Goal: Leave review/rating: Leave review/rating

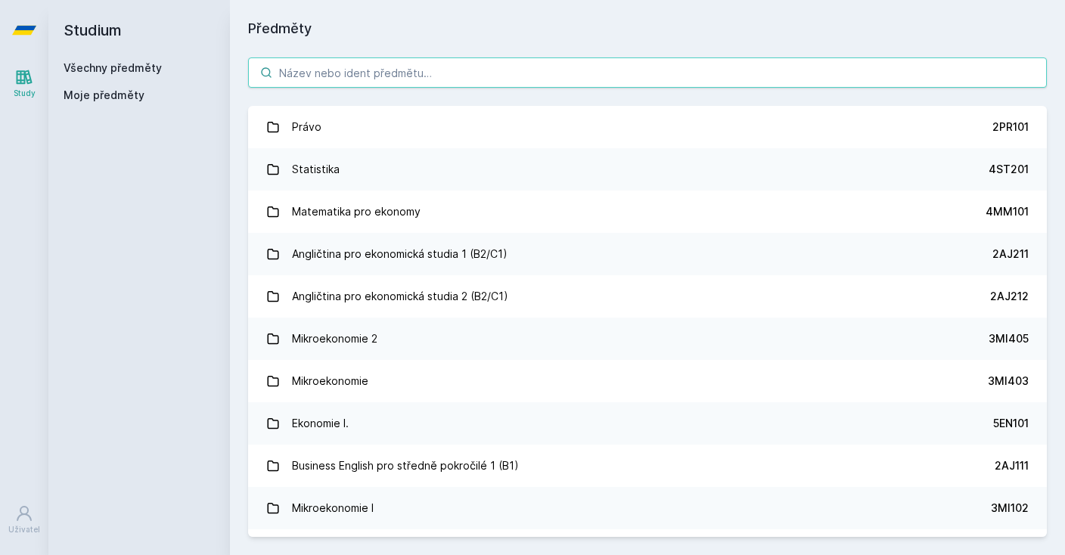
click at [571, 73] on input "search" at bounding box center [647, 72] width 799 height 30
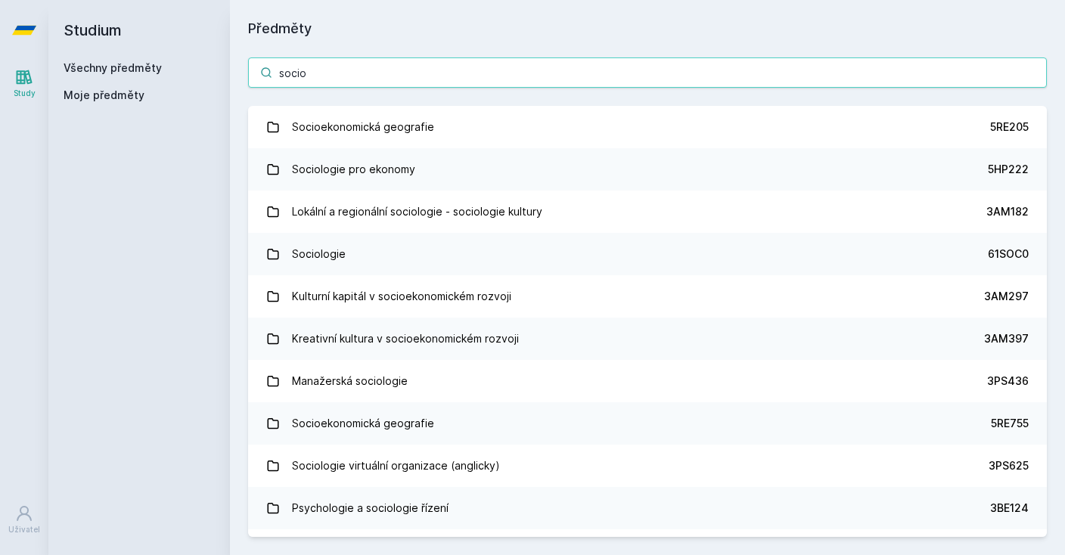
type input "socio"
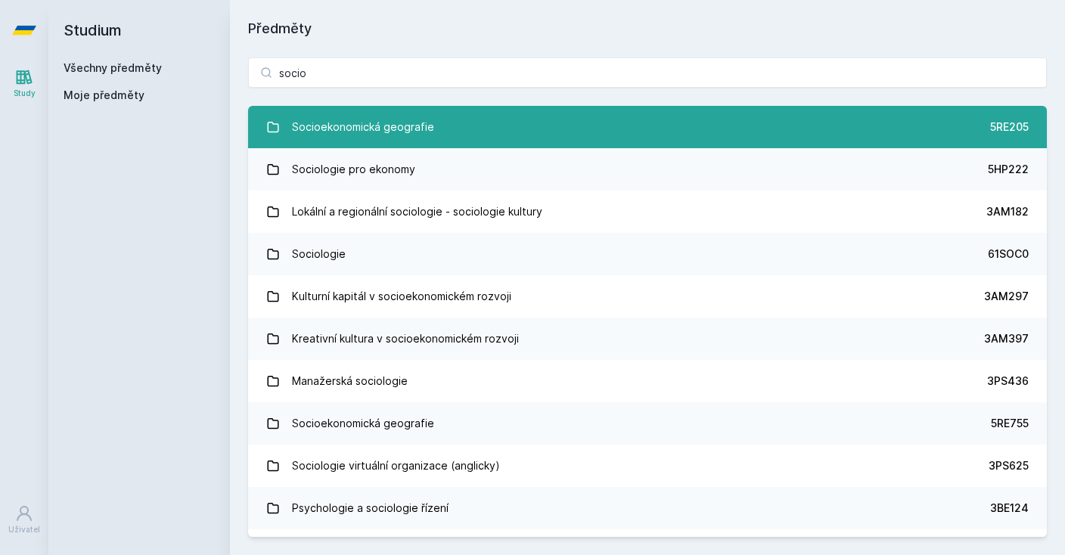
drag, startPoint x: 571, startPoint y: 73, endPoint x: 461, endPoint y: 119, distance: 119.0
click at [0, 0] on html "Study Uživatel Studium Všechny předměty Moje předměty Předměty socio Socioekono…" at bounding box center [532, 277] width 1065 height 555
click at [461, 119] on link "Socioekonomická geografie 5RE205" at bounding box center [647, 127] width 799 height 42
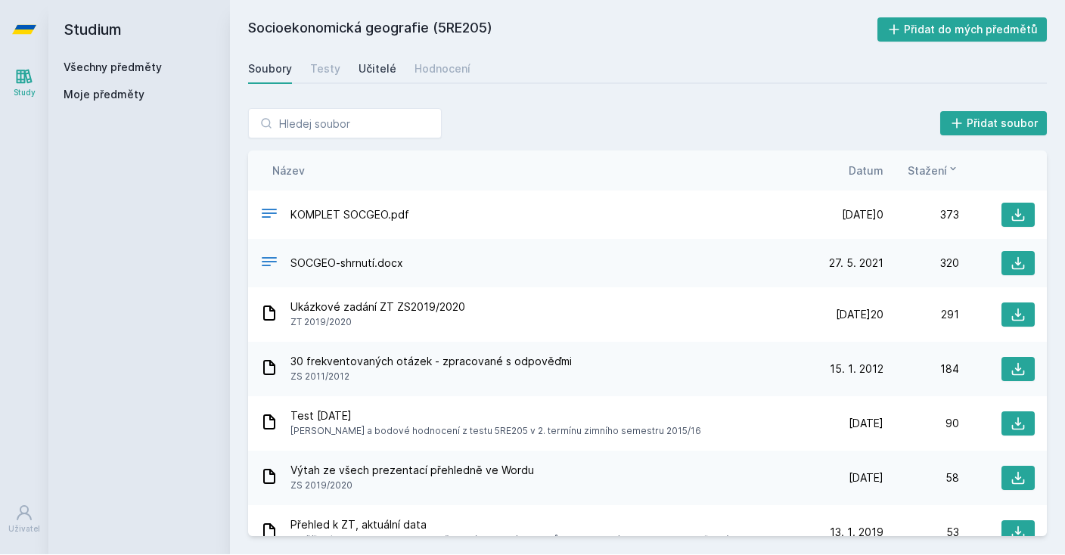
click at [375, 62] on div "Učitelé" at bounding box center [378, 69] width 38 height 15
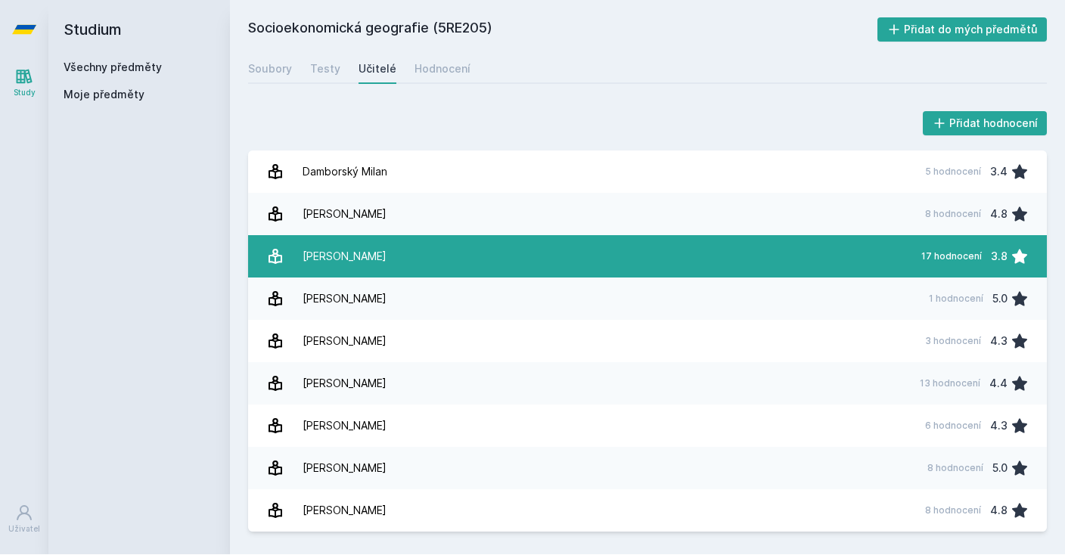
click at [389, 236] on link "K[PERSON_NAME] 17 hodnocení 3.8" at bounding box center [647, 257] width 799 height 42
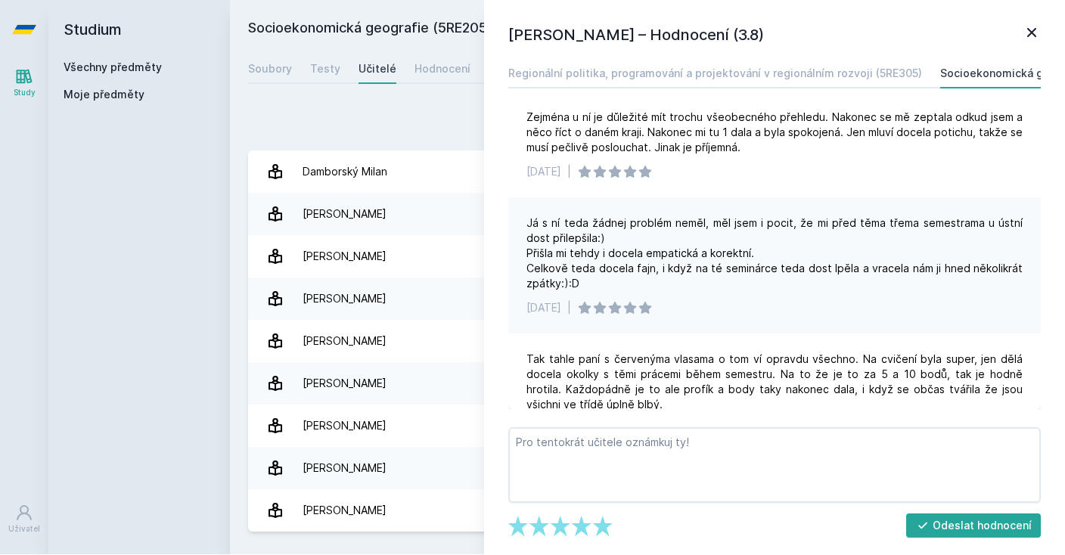
scroll to position [580, 0]
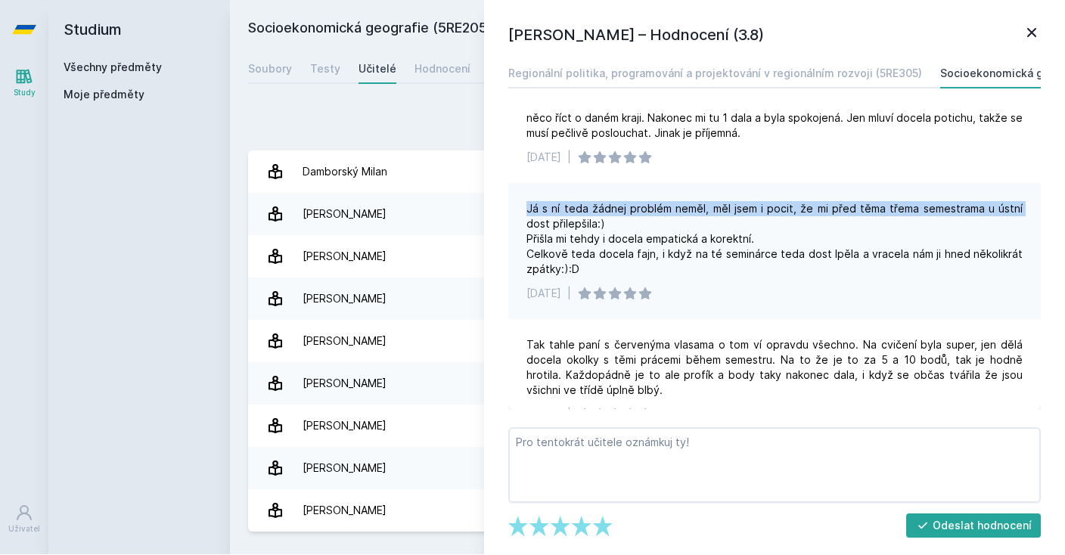
drag, startPoint x: 960, startPoint y: 198, endPoint x: 1024, endPoint y: 207, distance: 64.9
click at [1024, 207] on div "Já s ní teda žádnej problém neměl, měl jsem i pocit, že mi před těma třema seme…" at bounding box center [774, 252] width 532 height 136
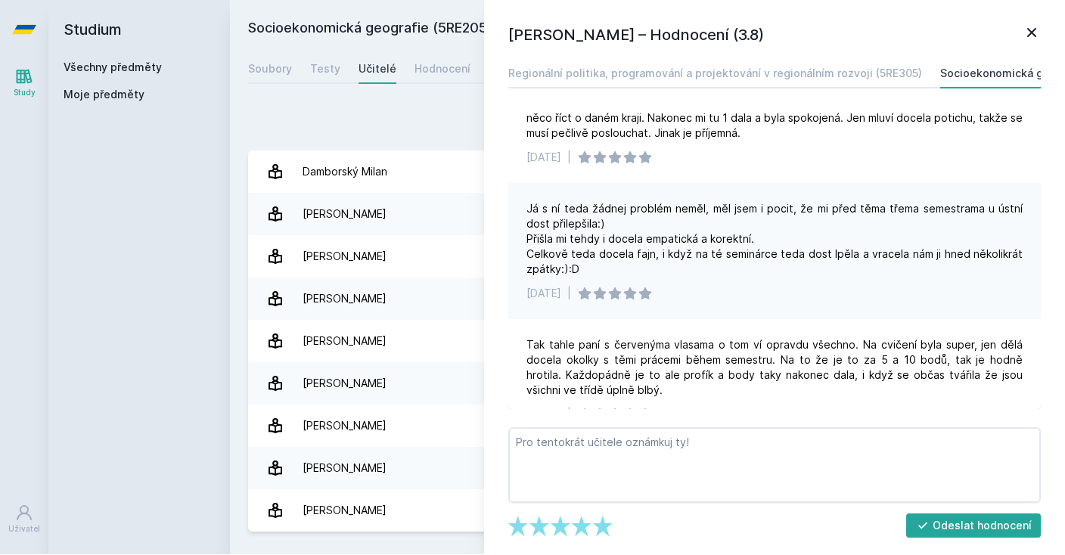
click at [1026, 216] on div "Já s ní teda žádnej problém neměl, měl jsem i pocit, že mi před těma třema seme…" at bounding box center [774, 252] width 532 height 136
click at [381, 109] on div "Přidat hodnocení" at bounding box center [647, 124] width 799 height 30
